Goal: Contribute content

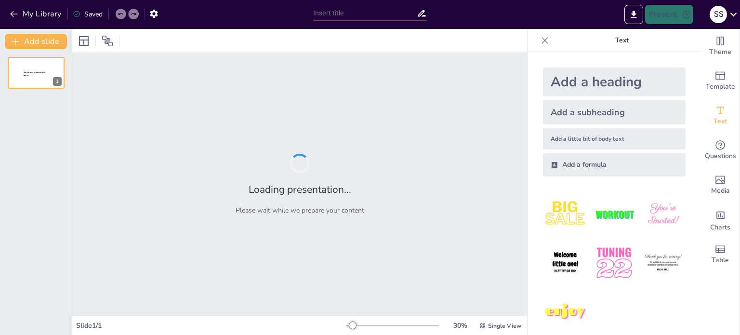
type input "領隊人格特質與印象管理策略對領隊品質與收入的影響研究"
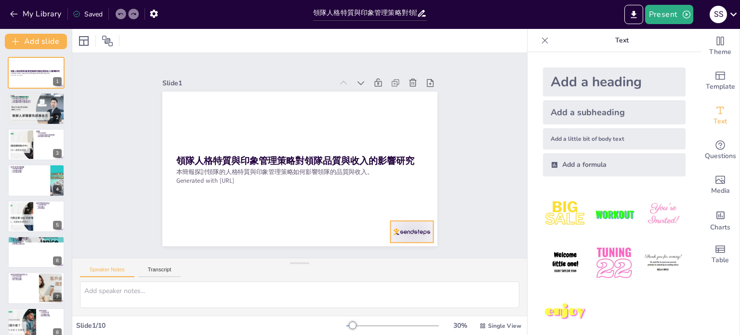
click at [393, 246] on div at bounding box center [383, 263] width 48 height 34
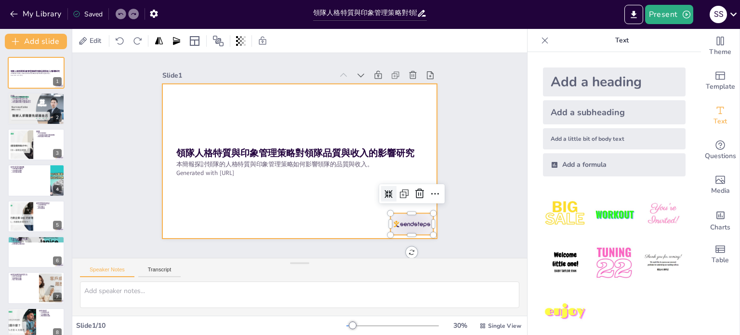
scroll to position [11, 0]
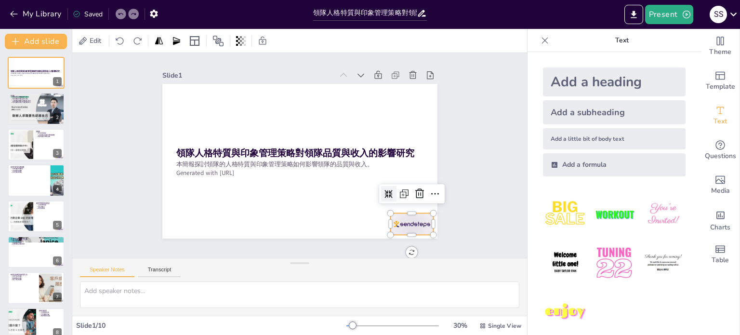
click at [459, 202] on div "Slide 1 領隊人格特質與印象管理策略對領隊品質與收入的影響研究 本簡報探討領隊的人格特質與印象管理策略如何影響領隊的品質與收入。 Generated w…" at bounding box center [303, 149] width 496 height 405
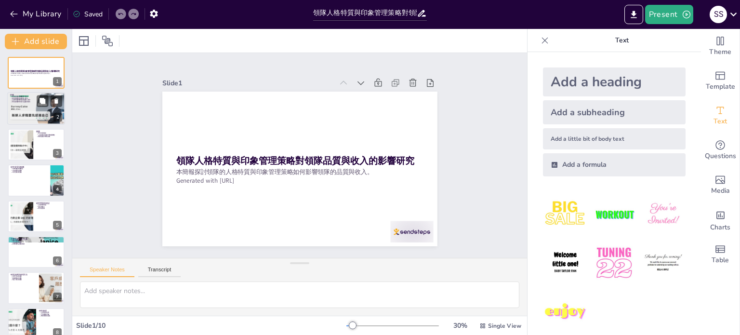
click at [26, 119] on div at bounding box center [36, 108] width 58 height 33
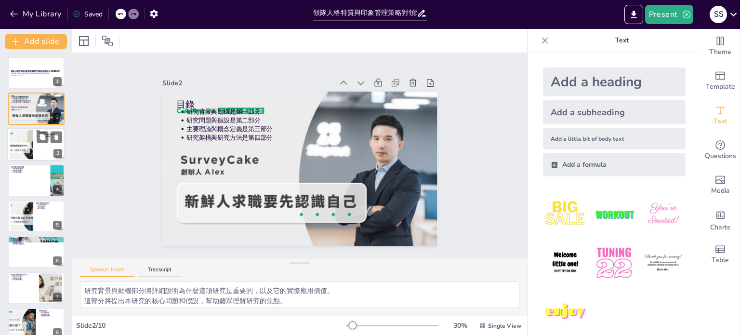
click at [21, 154] on div at bounding box center [22, 144] width 52 height 29
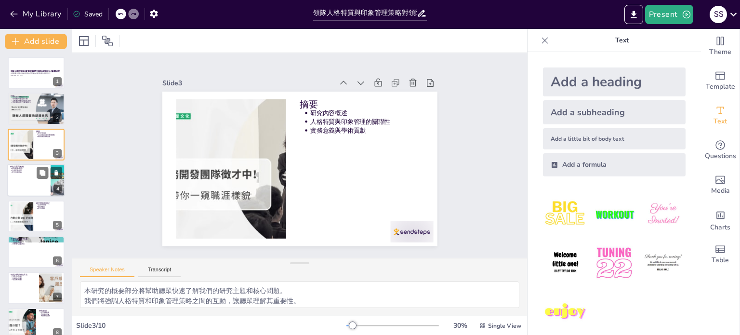
click at [26, 188] on div at bounding box center [36, 180] width 58 height 33
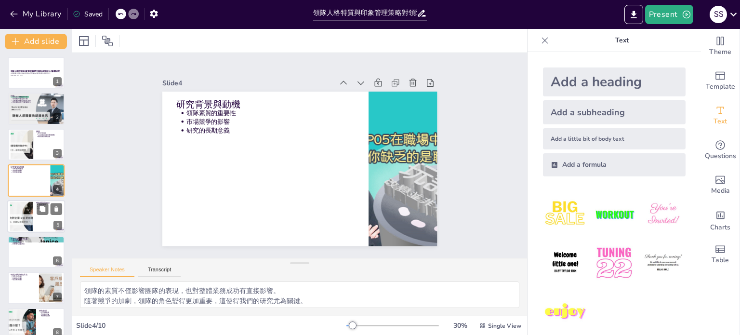
click at [25, 215] on div at bounding box center [22, 215] width 52 height 29
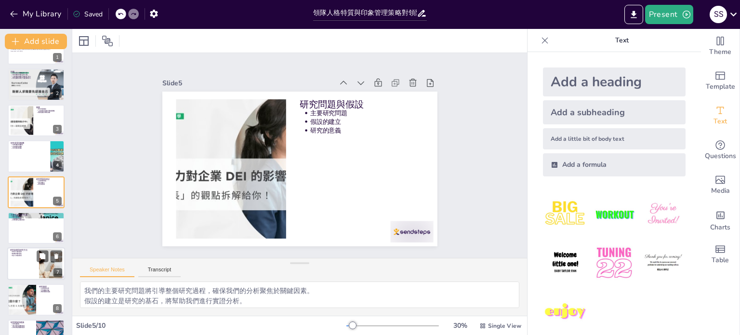
click at [21, 238] on div at bounding box center [36, 228] width 57 height 32
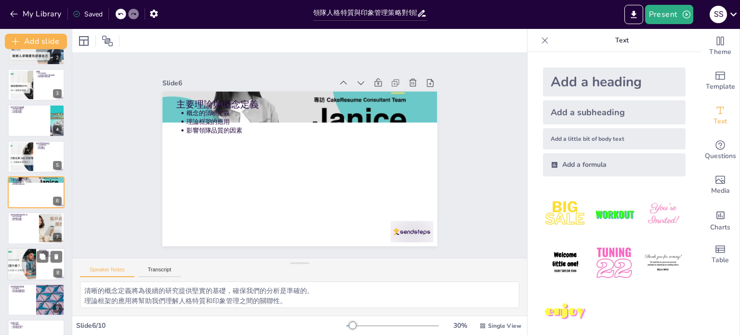
click at [27, 265] on div at bounding box center [22, 264] width 58 height 33
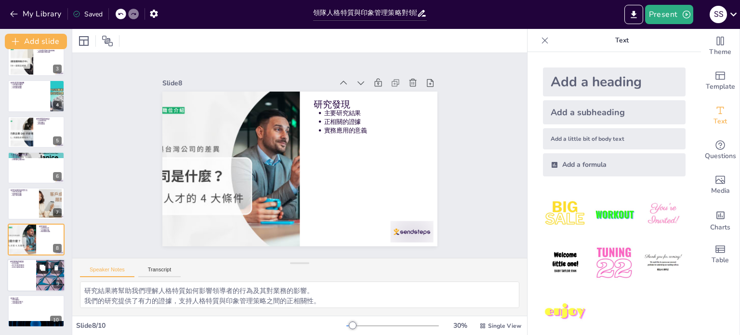
click at [38, 273] on button at bounding box center [43, 268] width 12 height 12
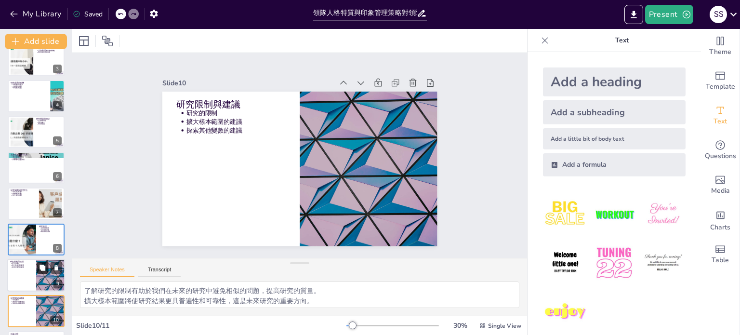
scroll to position [119, 0]
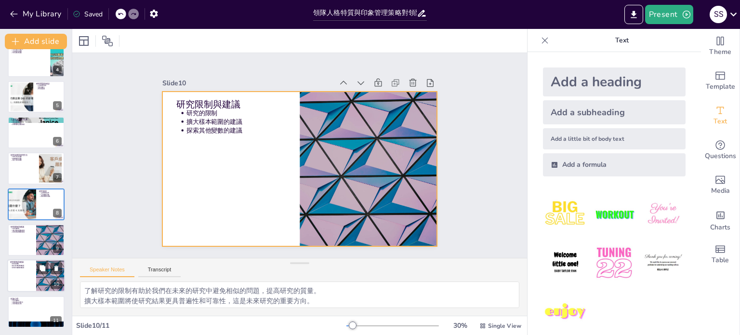
click at [23, 283] on div at bounding box center [36, 276] width 58 height 33
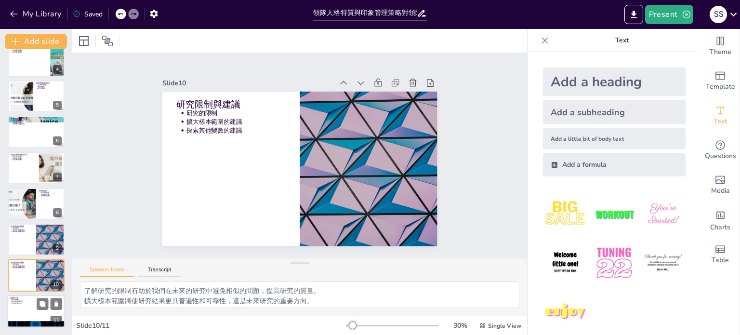
click at [24, 304] on div at bounding box center [36, 311] width 58 height 33
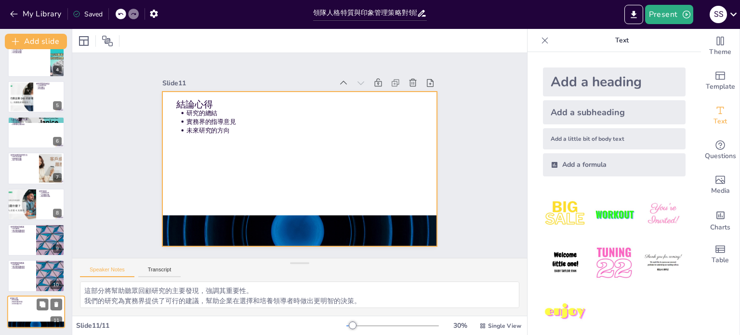
click at [29, 306] on div at bounding box center [36, 311] width 58 height 33
click at [39, 315] on div at bounding box center [36, 311] width 58 height 33
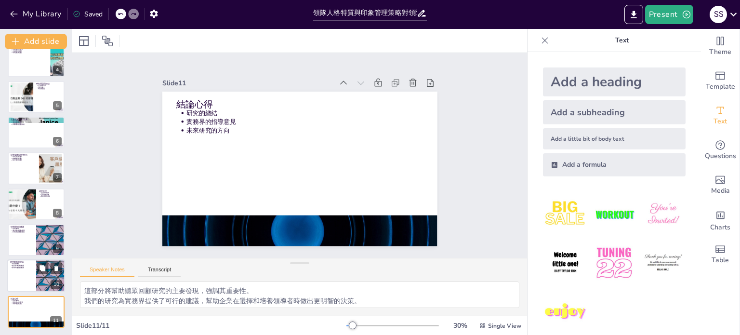
click at [25, 277] on div at bounding box center [36, 276] width 58 height 33
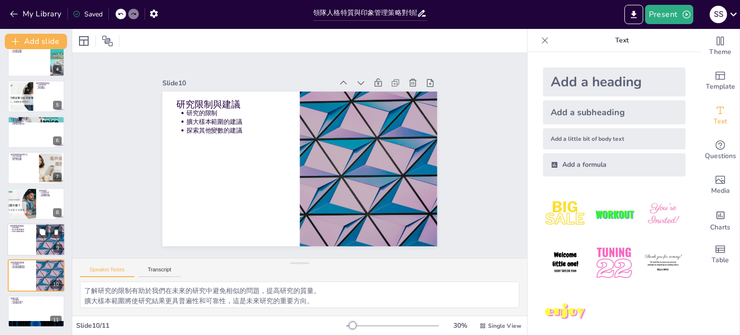
click at [28, 235] on div at bounding box center [36, 239] width 58 height 33
click at [26, 192] on div at bounding box center [22, 203] width 58 height 33
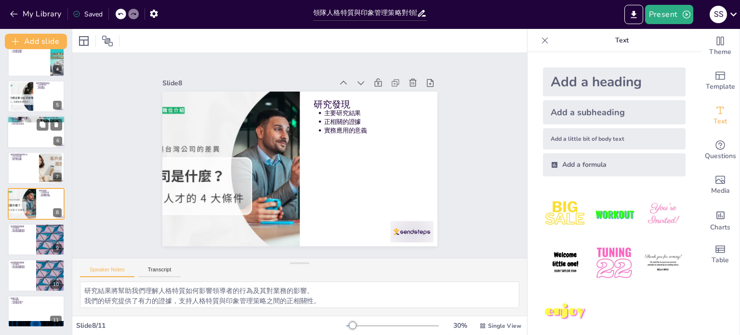
click at [22, 132] on div at bounding box center [36, 132] width 58 height 33
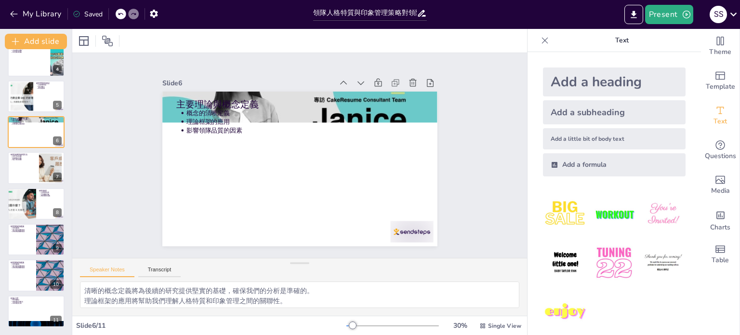
scroll to position [60, 0]
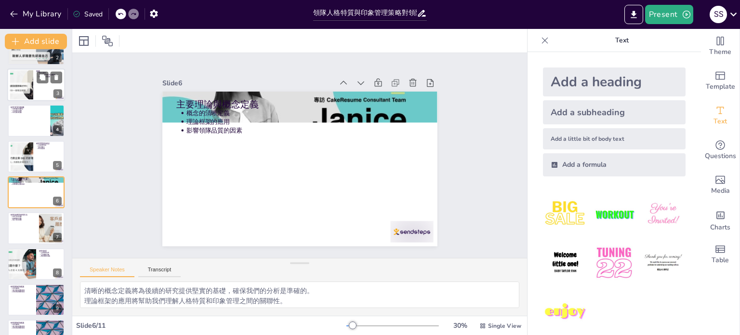
click at [22, 96] on div at bounding box center [22, 84] width 52 height 29
type textarea "本研究的概要部分將幫助聽眾快速了解我們的研究主題和核心問題。 我們將強調人格特質和印象管理策略之間的互動，讓聽眾理解其重要性。 最後，我們將討論本研究的實際應…"
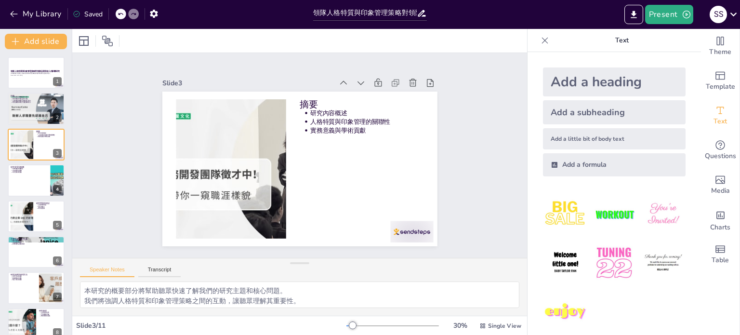
scroll to position [12, 0]
click at [33, 65] on div at bounding box center [36, 72] width 58 height 33
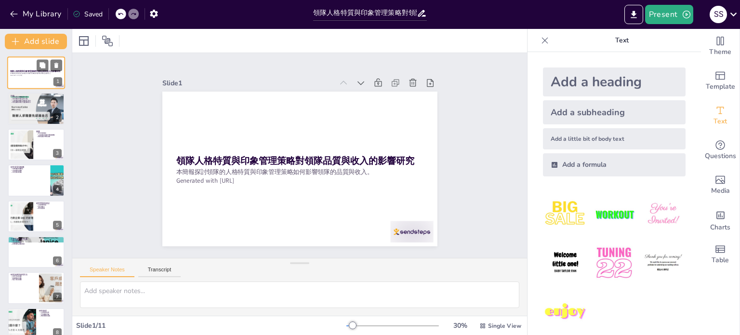
scroll to position [0, 0]
click at [723, 15] on div "S S" at bounding box center [718, 14] width 17 height 17
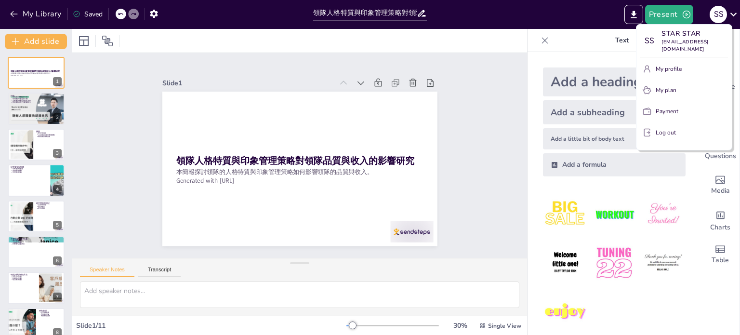
click at [660, 128] on p "Log out" at bounding box center [666, 132] width 20 height 9
